Goal: Transaction & Acquisition: Purchase product/service

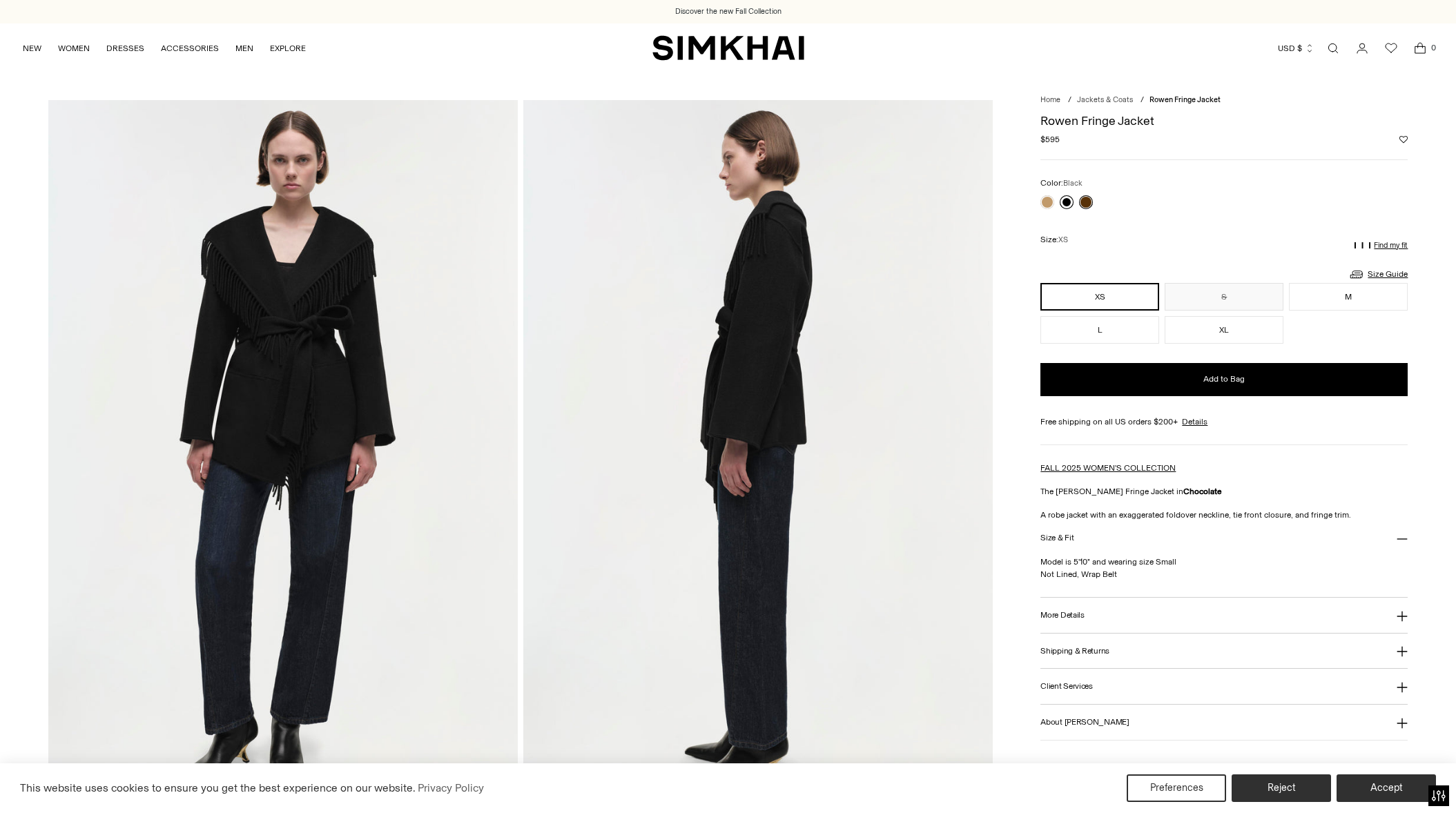
click at [1066, 201] on link at bounding box center [1066, 202] width 14 height 14
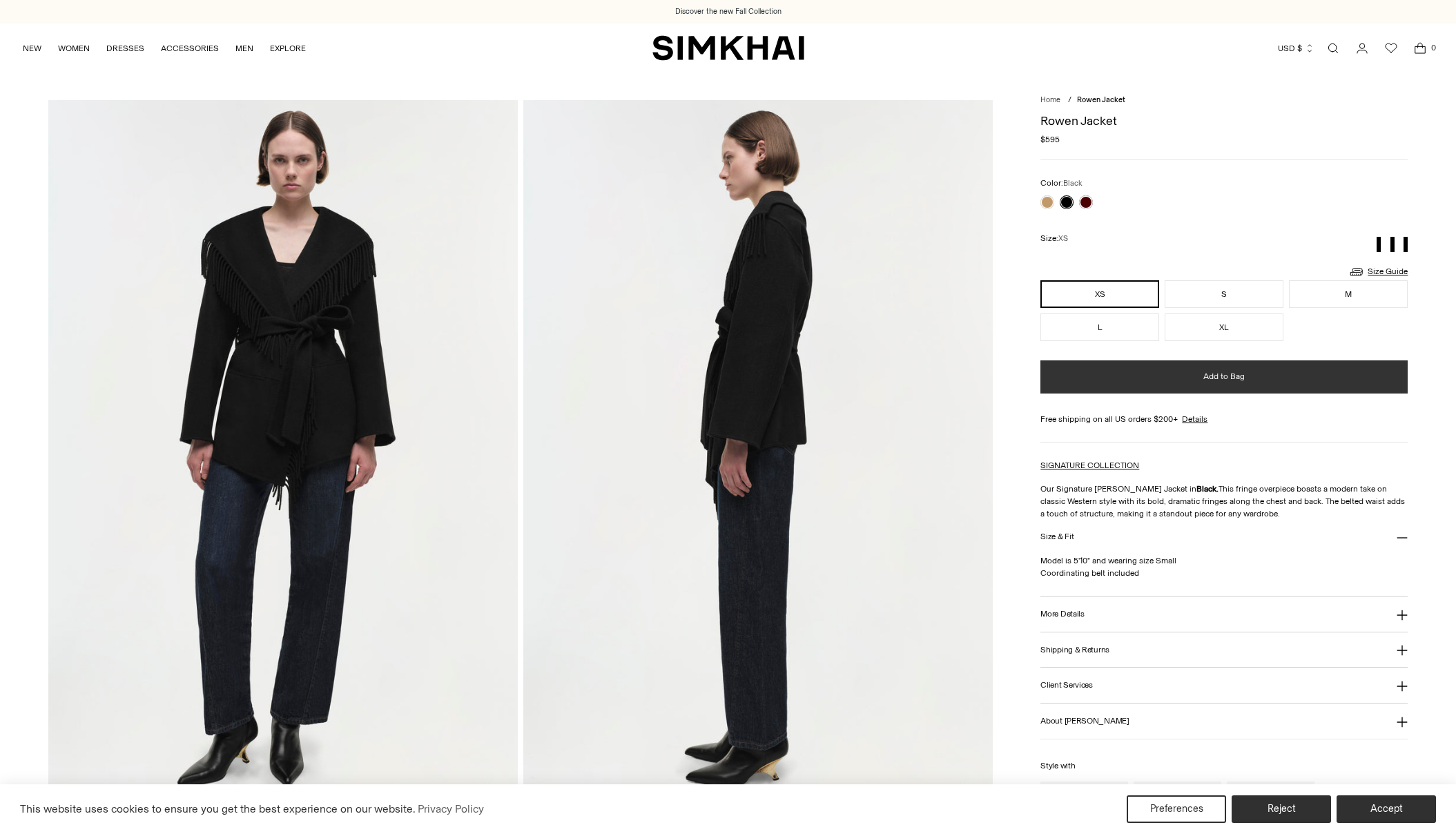
click at [1154, 378] on button "Add to Bag" at bounding box center [1224, 377] width 367 height 33
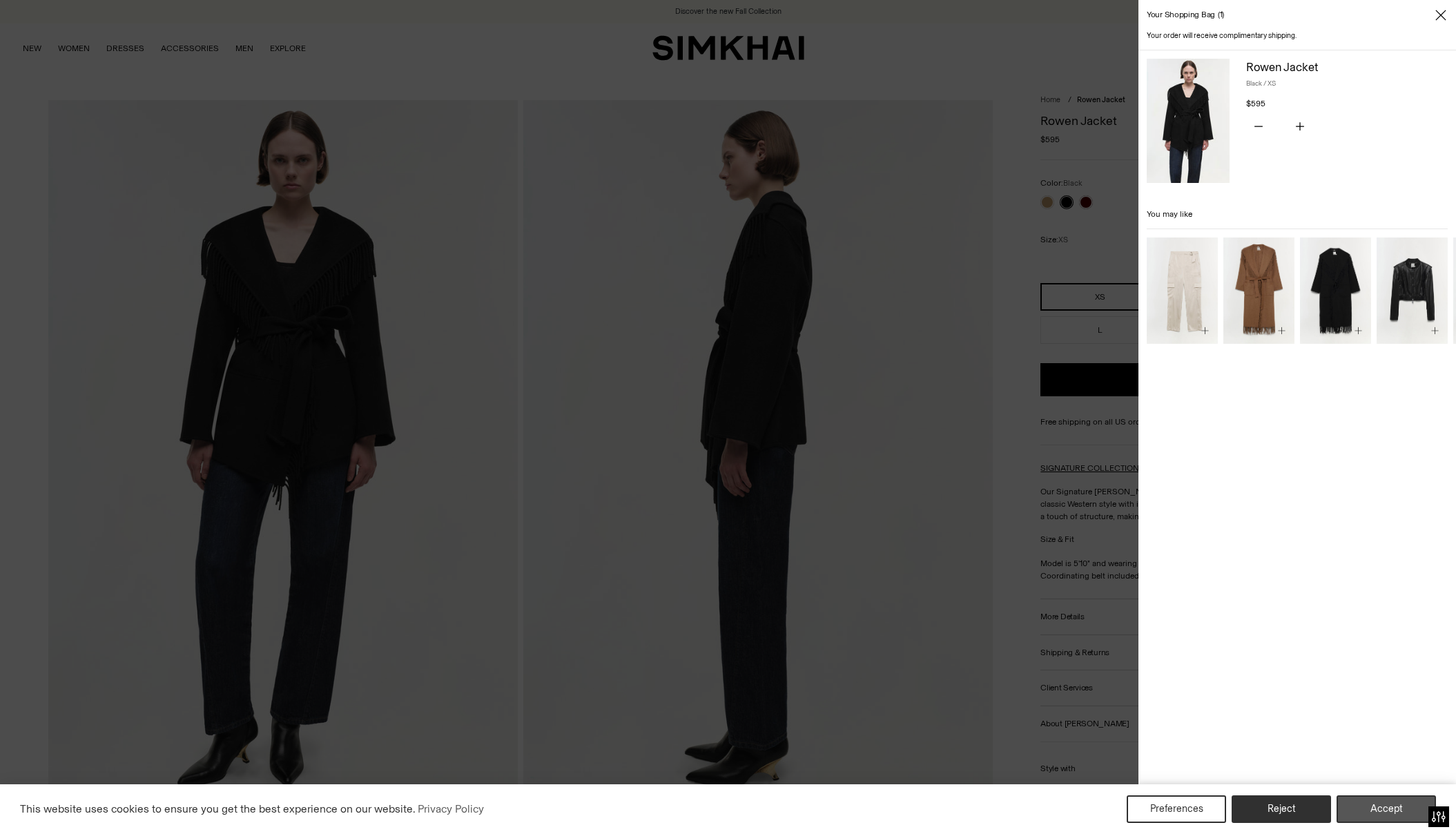
click at [1398, 813] on button "Accept" at bounding box center [1386, 810] width 99 height 27
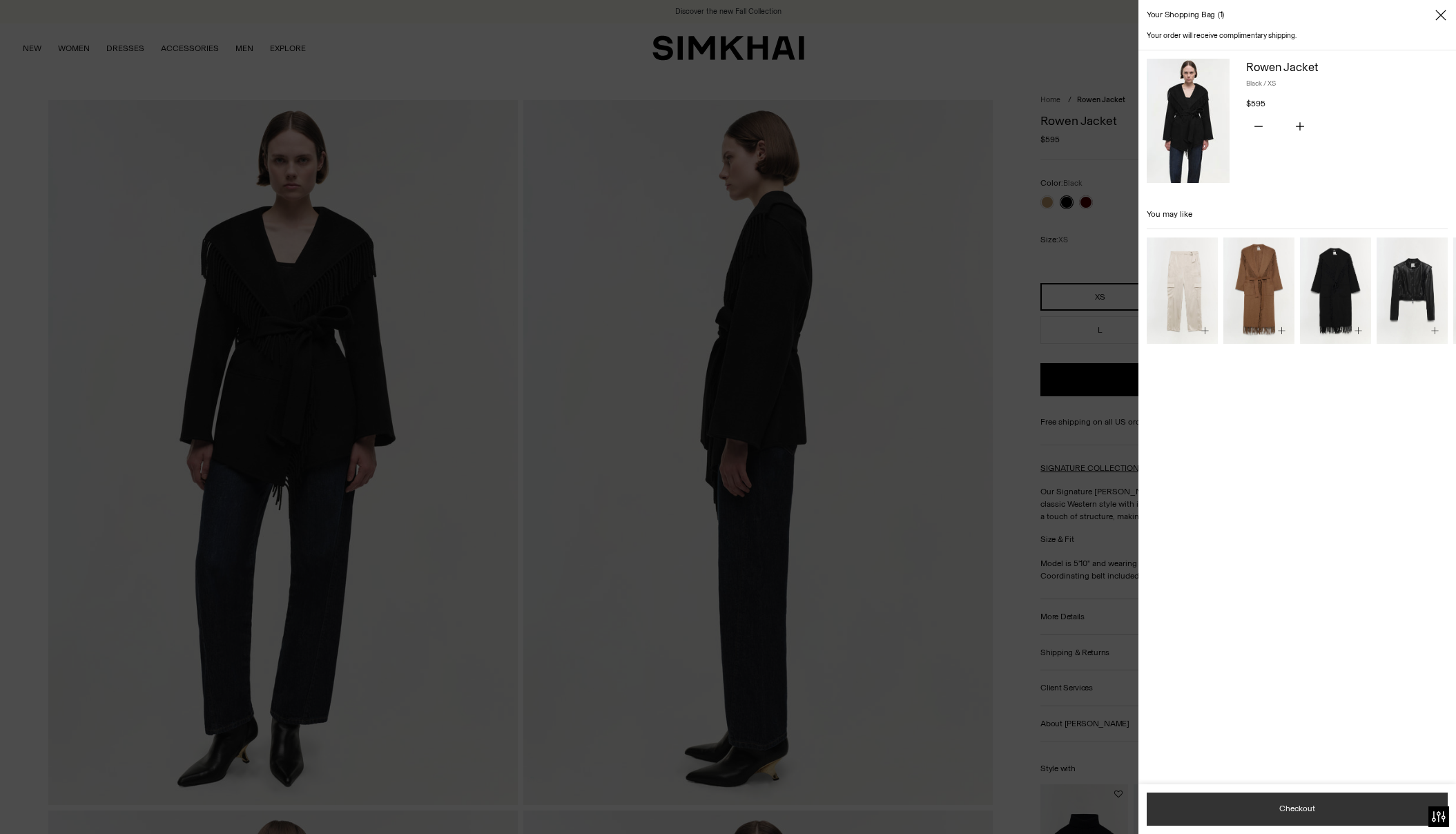
click at [1377, 809] on button "Checkout" at bounding box center [1298, 810] width 301 height 33
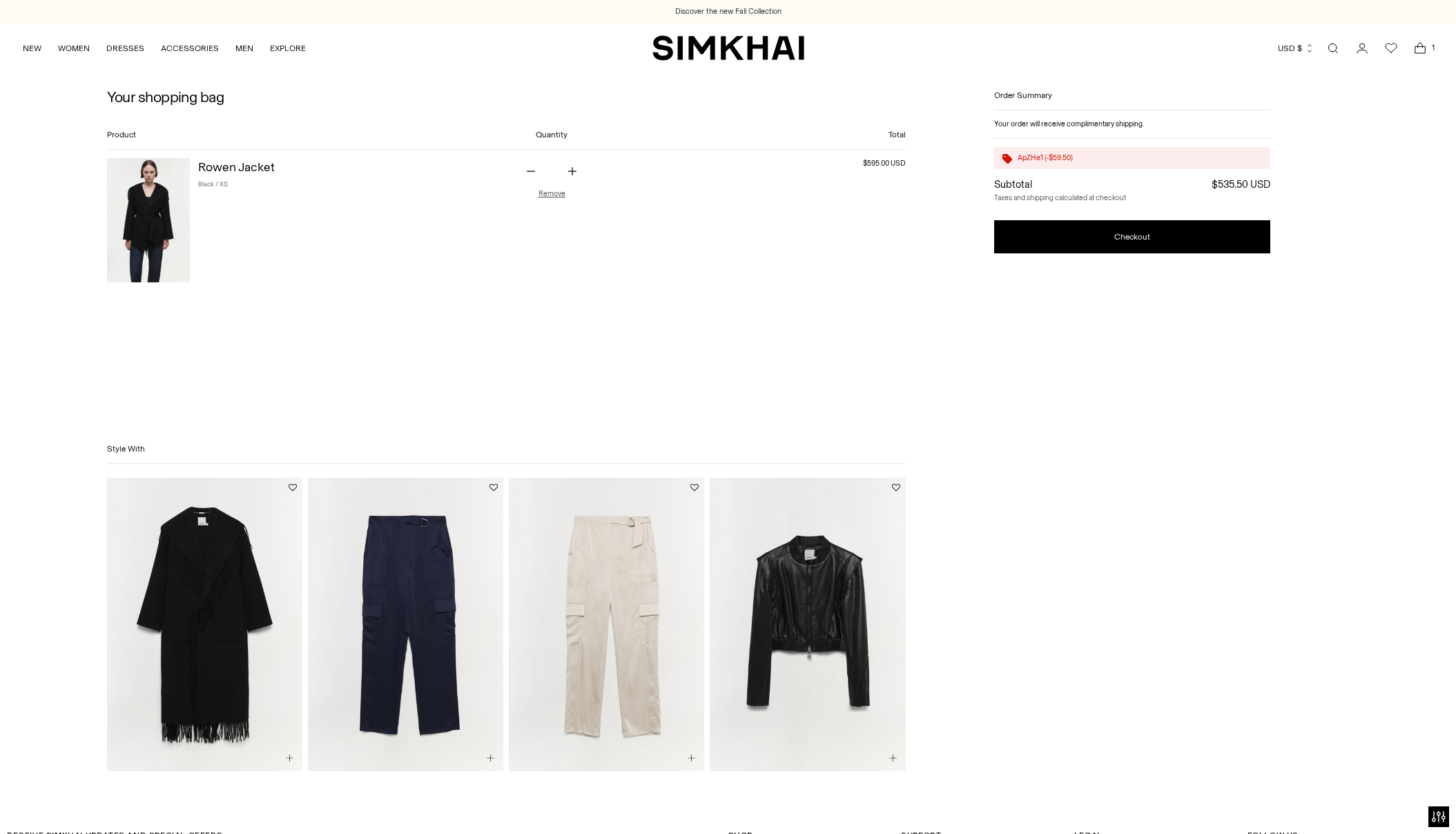
click at [548, 193] on button "Remove" at bounding box center [552, 194] width 27 height 9
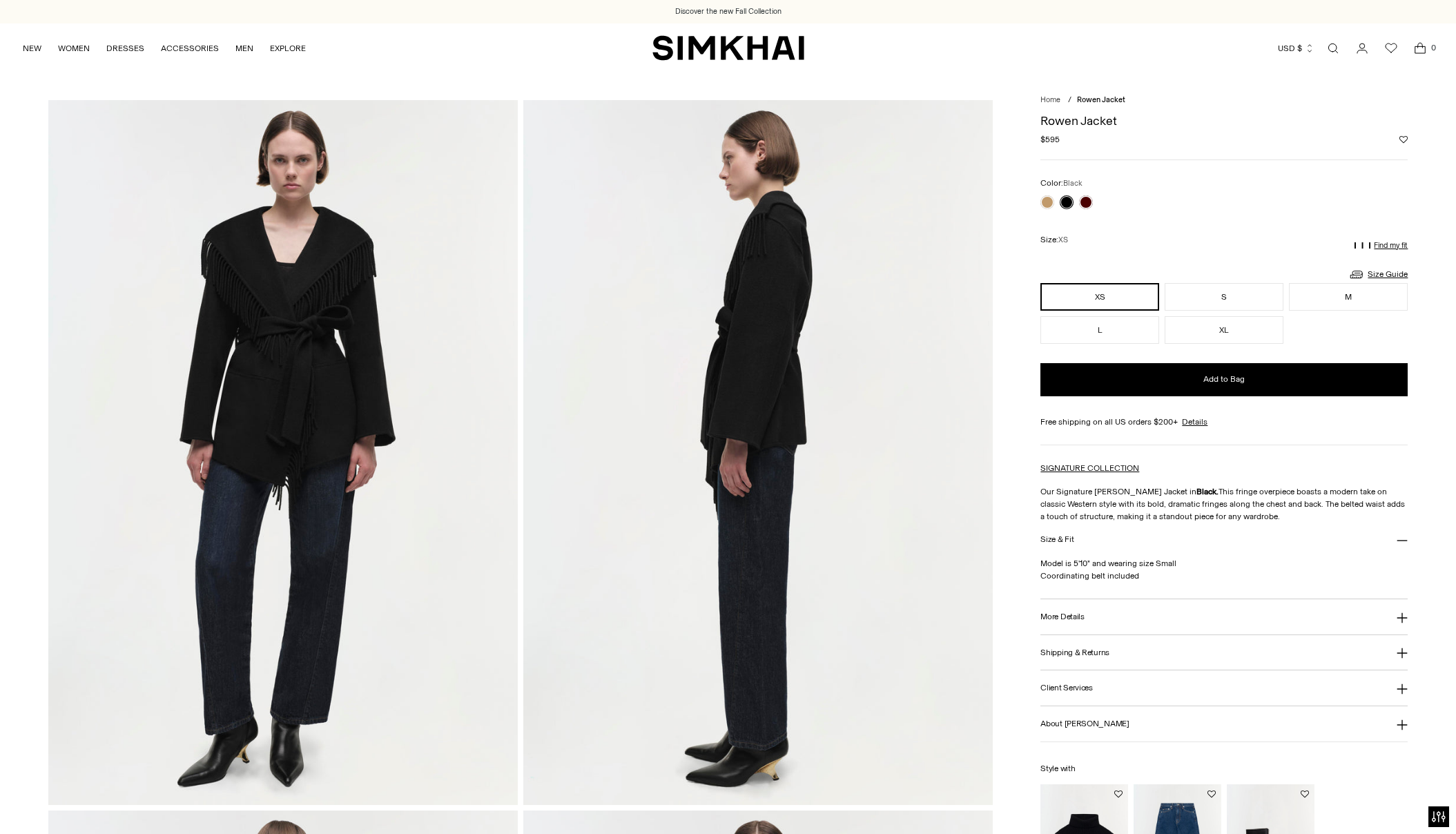
click at [1076, 616] on h3 "More Details" at bounding box center [1062, 616] width 43 height 9
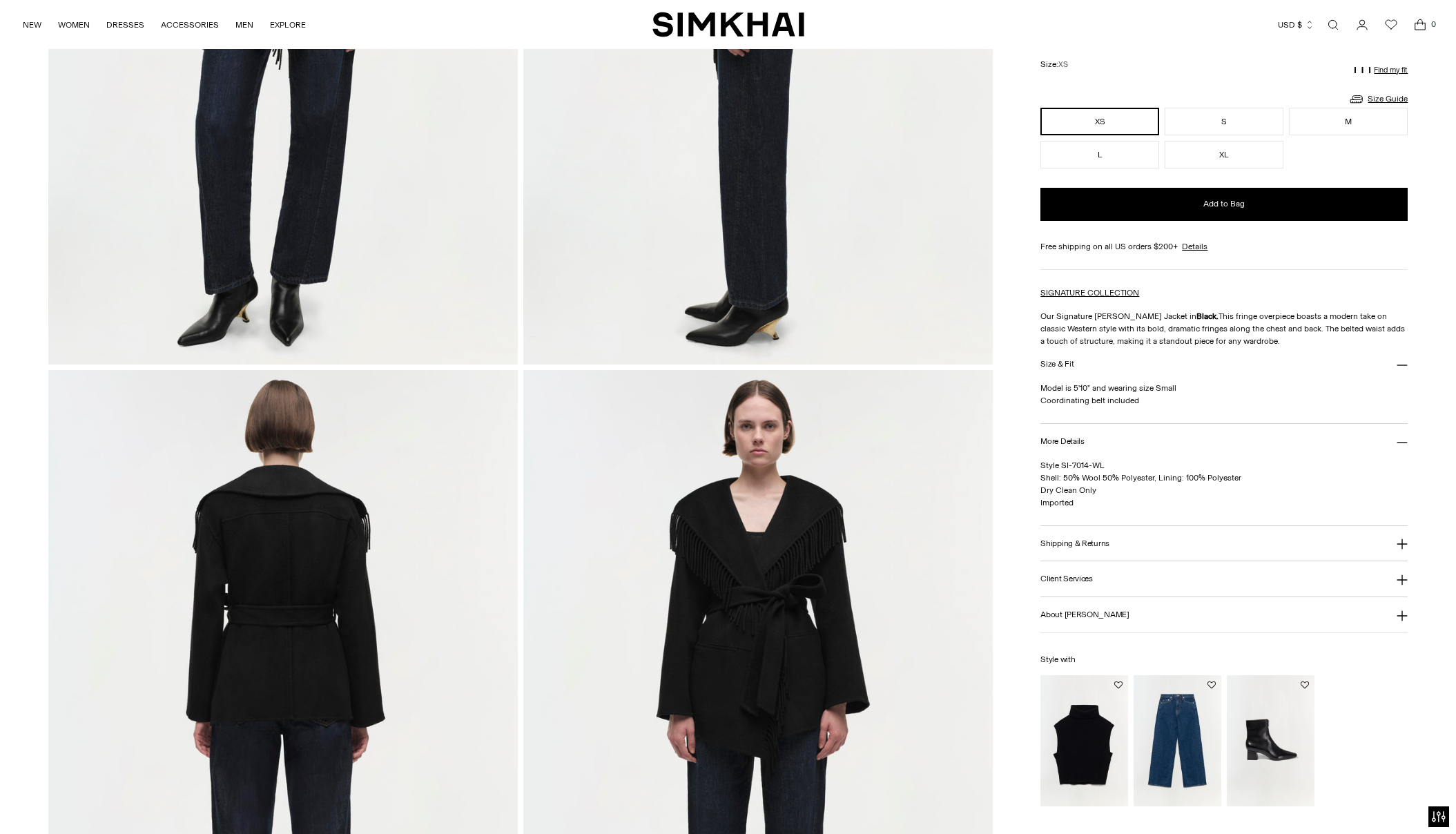
scroll to position [445, 0]
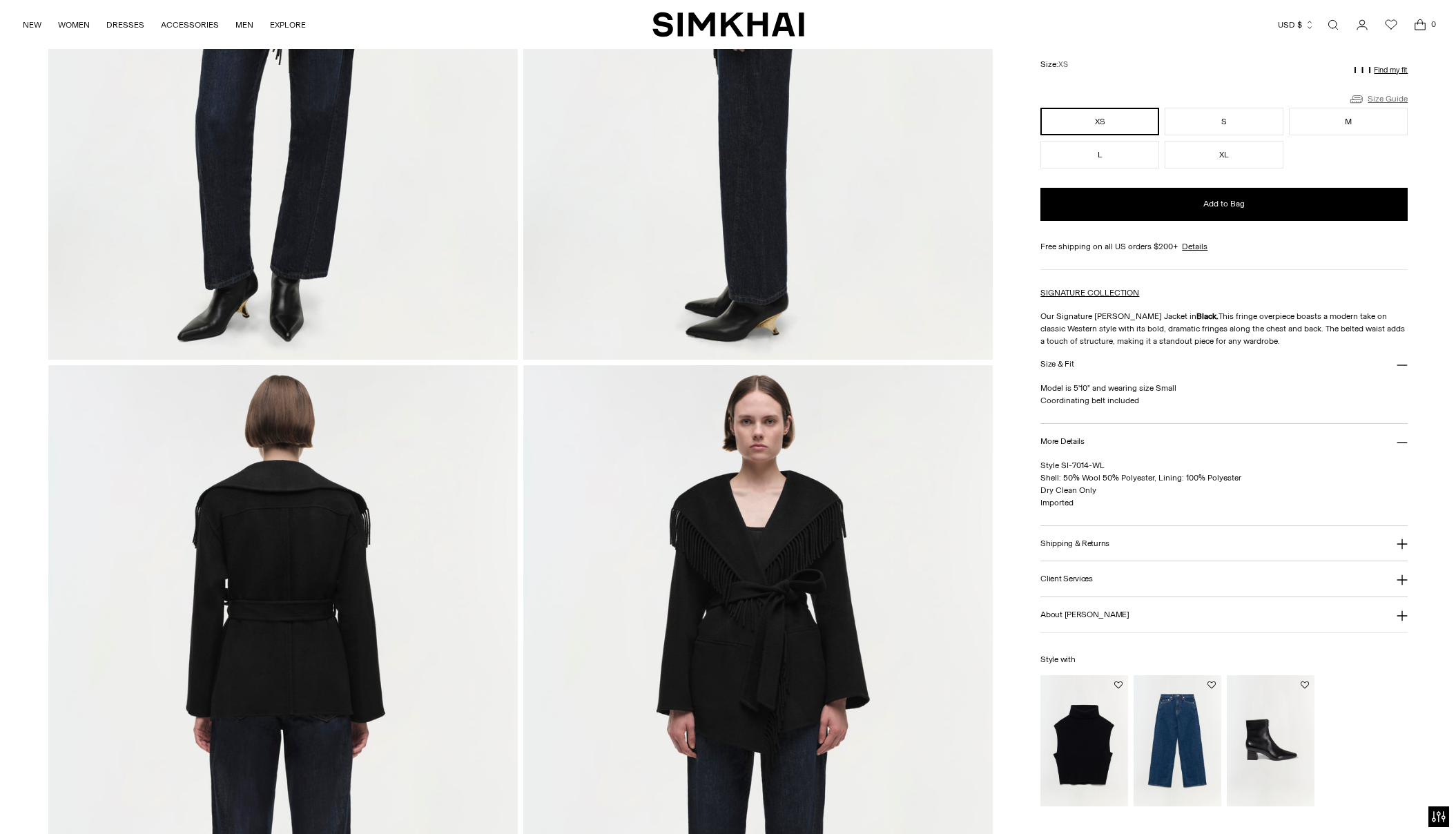
click at [1379, 97] on link "Size Guide" at bounding box center [1378, 99] width 59 height 17
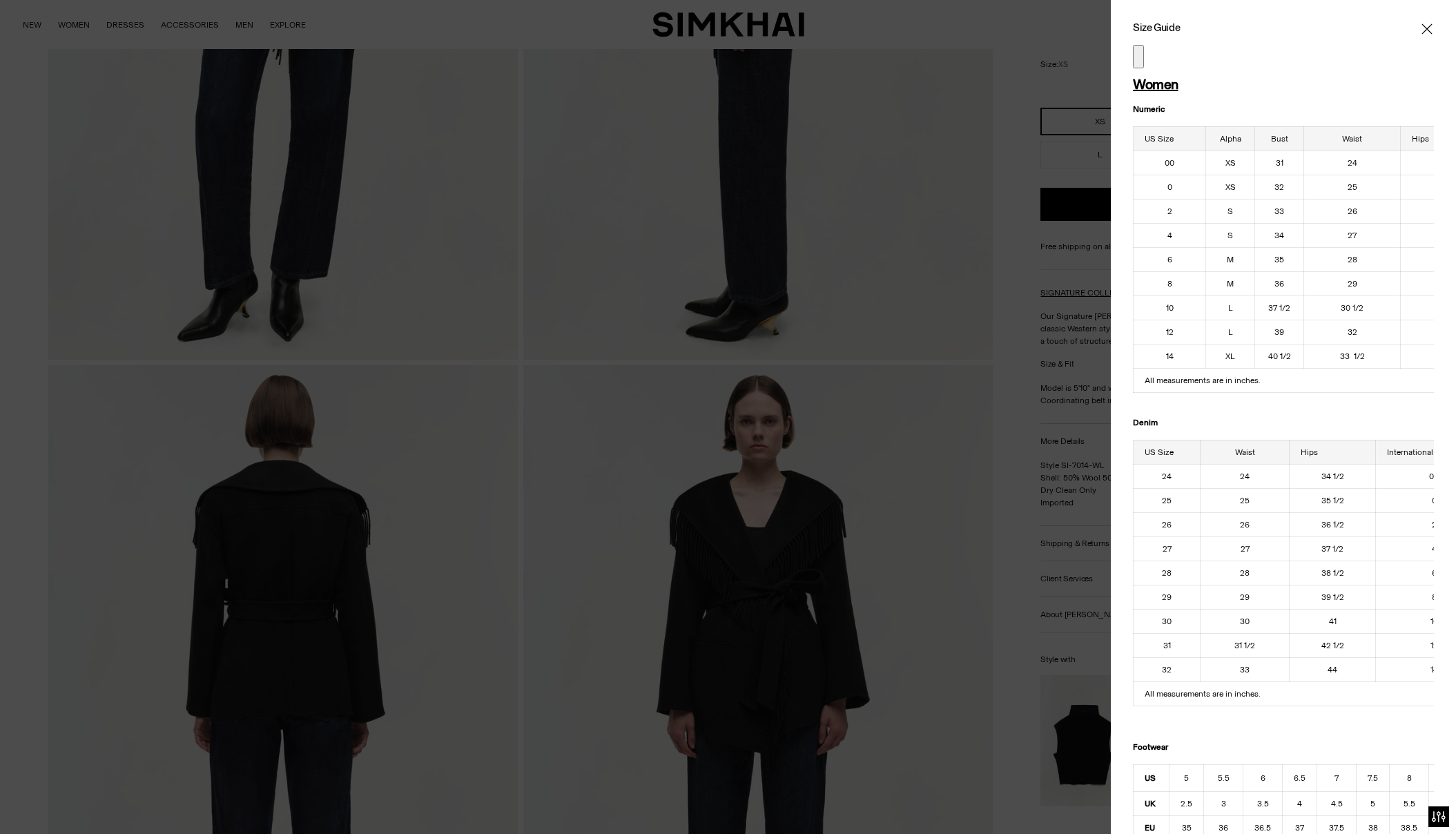
scroll to position [443, 0]
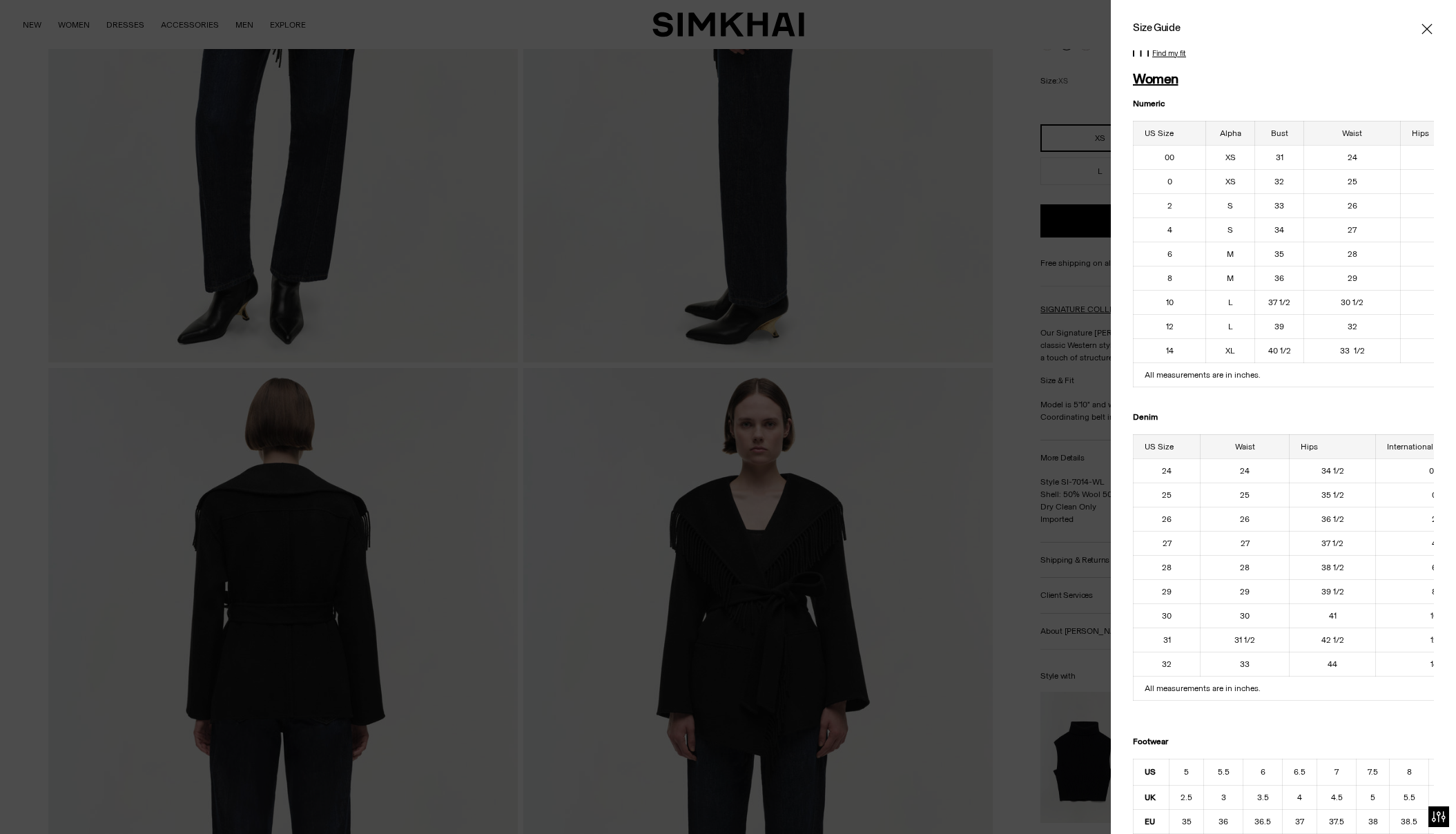
click at [1426, 27] on icon "Close" at bounding box center [1426, 29] width 10 height 10
